Goal: Check status: Check status

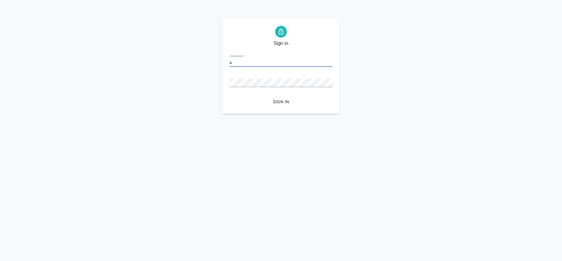
type input "[EMAIL_ADDRESS][DOMAIN_NAME]"
click at [230, 96] on button "Sign in" at bounding box center [281, 101] width 103 height 11
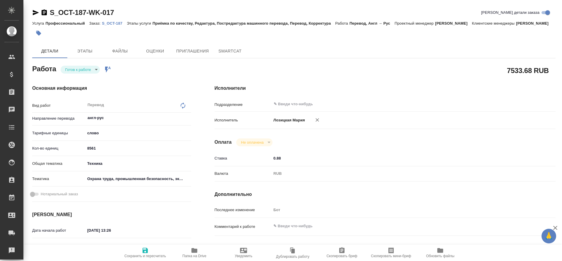
type textarea "x"
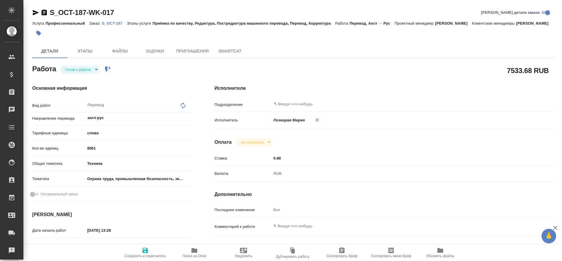
type textarea "x"
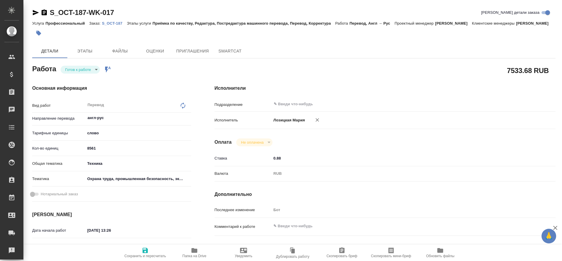
type textarea "x"
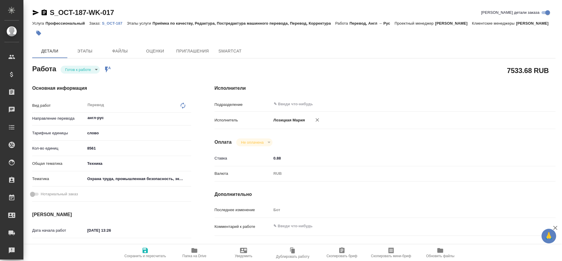
type textarea "x"
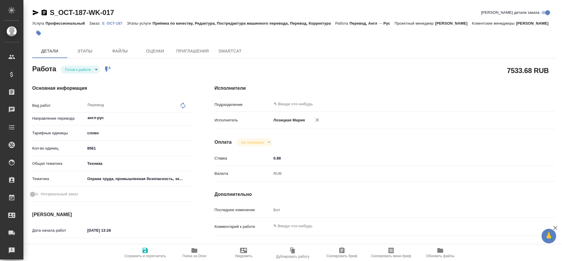
type textarea "x"
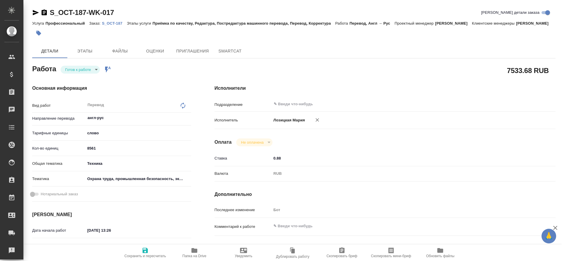
type textarea "x"
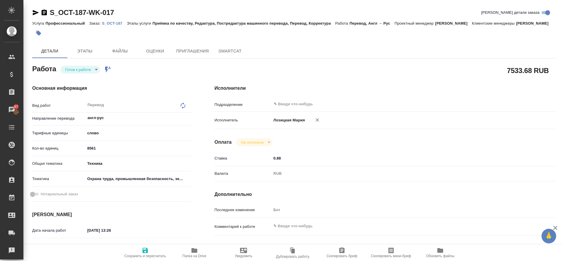
click at [113, 34] on div at bounding box center [206, 33] width 349 height 13
click at [120, 24] on p "S_OCT-187" at bounding box center [114, 23] width 25 height 4
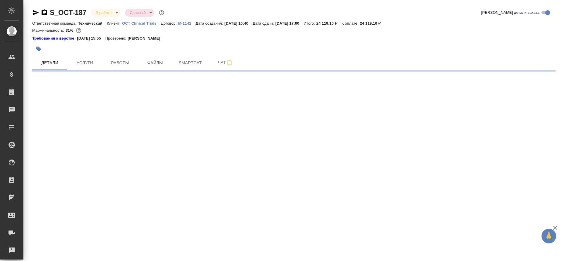
select select "RU"
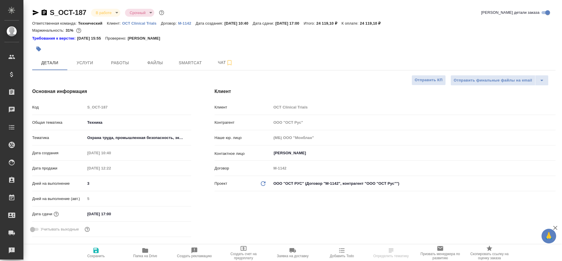
type textarea "x"
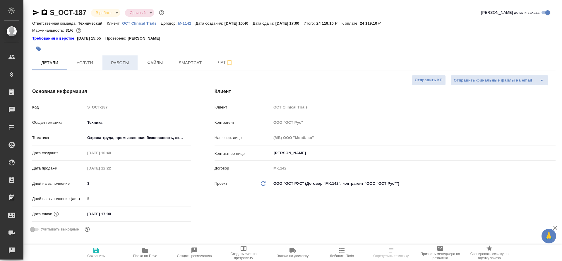
type textarea "x"
type input "[PERSON_NAME]"
type input "Сеитов Павел"
click at [120, 68] on button "Работы" at bounding box center [120, 62] width 35 height 15
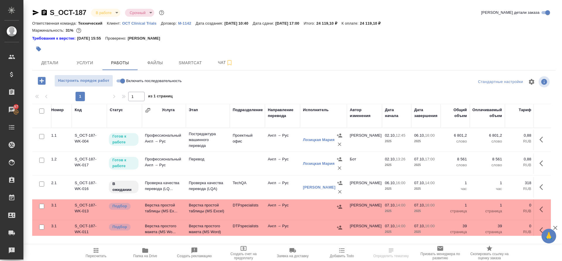
scroll to position [0, 0]
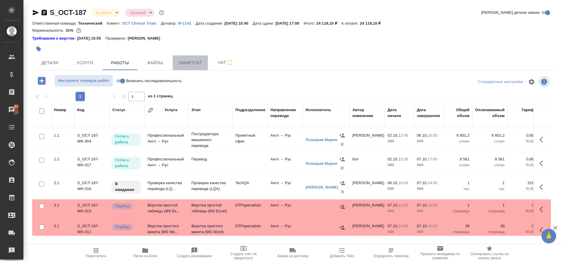
click at [191, 63] on span "Smartcat" at bounding box center [190, 62] width 28 height 7
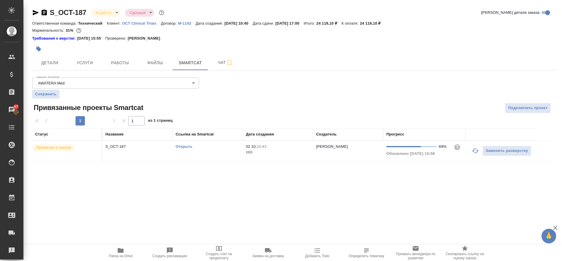
click at [189, 146] on link "Открыть" at bounding box center [184, 146] width 17 height 4
click at [185, 146] on link "Открыть" at bounding box center [184, 146] width 17 height 4
click at [59, 61] on span "Детали" at bounding box center [50, 62] width 28 height 7
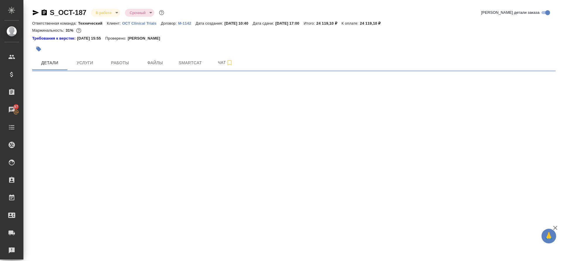
select select "RU"
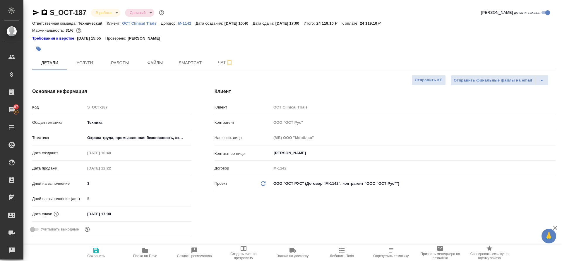
type textarea "x"
click at [128, 64] on span "Работы" at bounding box center [120, 62] width 28 height 7
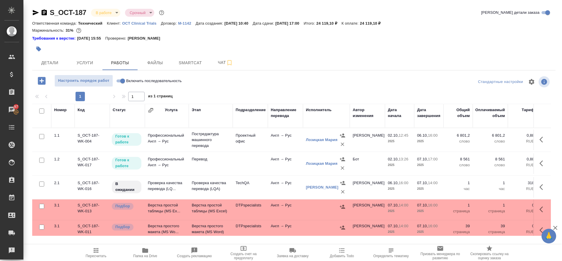
click at [166, 158] on td "Профессиональный Англ → Рус" at bounding box center [167, 163] width 44 height 21
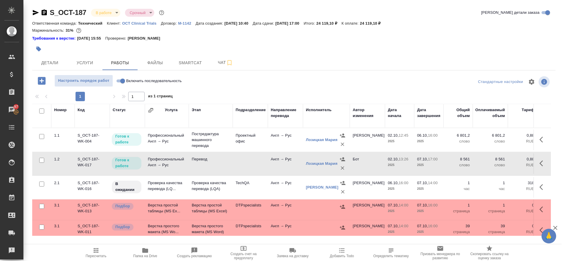
click at [166, 158] on td "Профессиональный Англ → Рус" at bounding box center [167, 163] width 44 height 21
